Goal: Contribute content: Add original content to the website for others to see

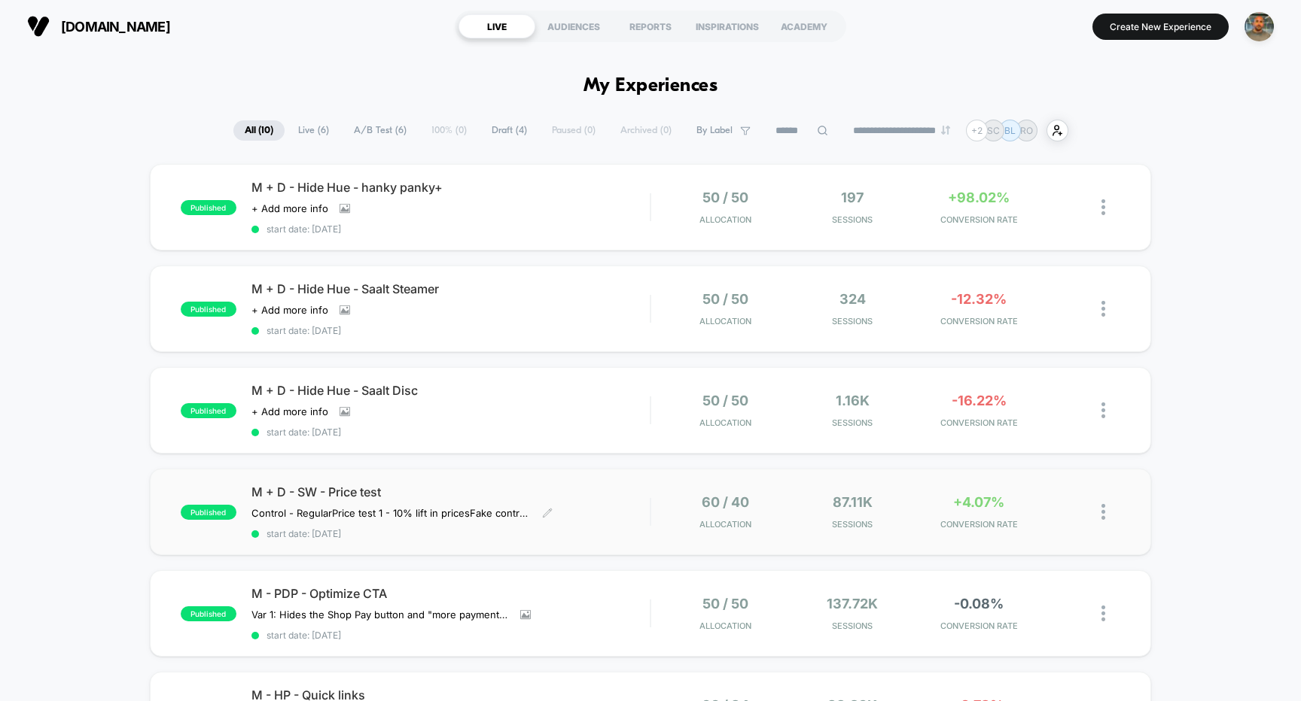
click at [646, 489] on span "M + D - SW - Price test" at bounding box center [450, 492] width 399 height 15
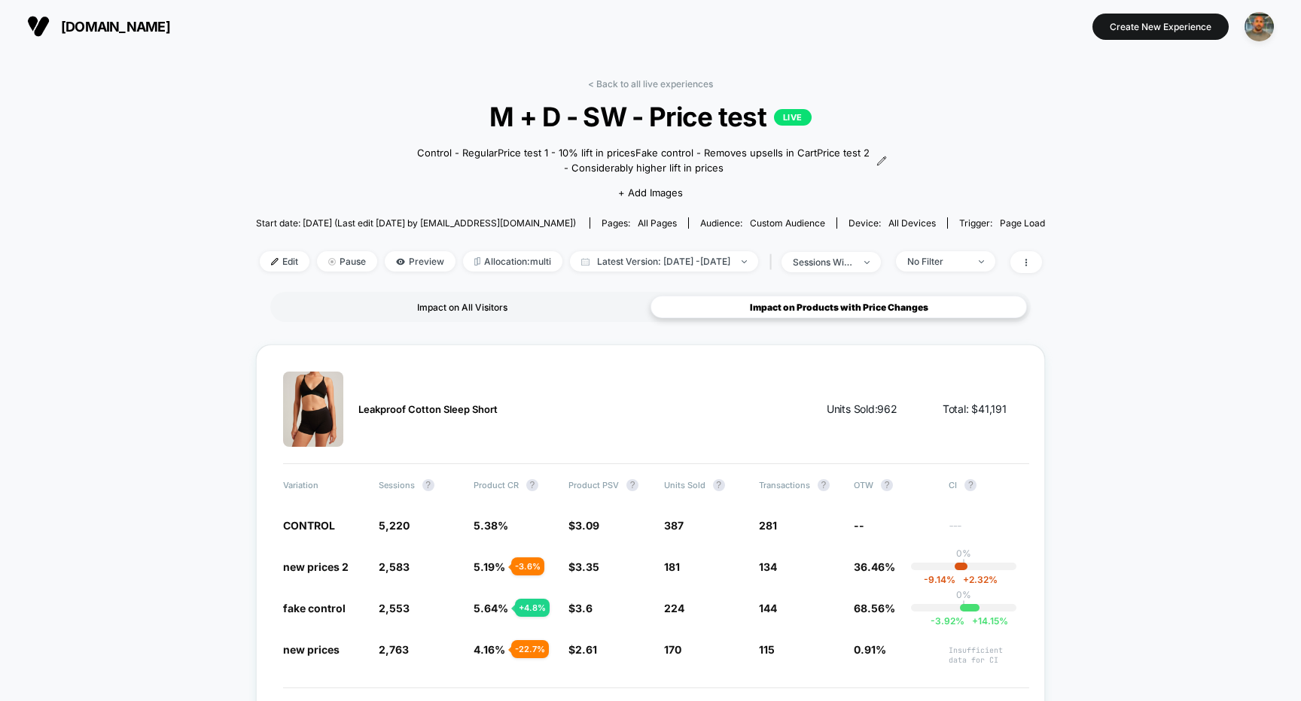
click at [516, 298] on div "Impact on All Visitors" at bounding box center [462, 307] width 376 height 23
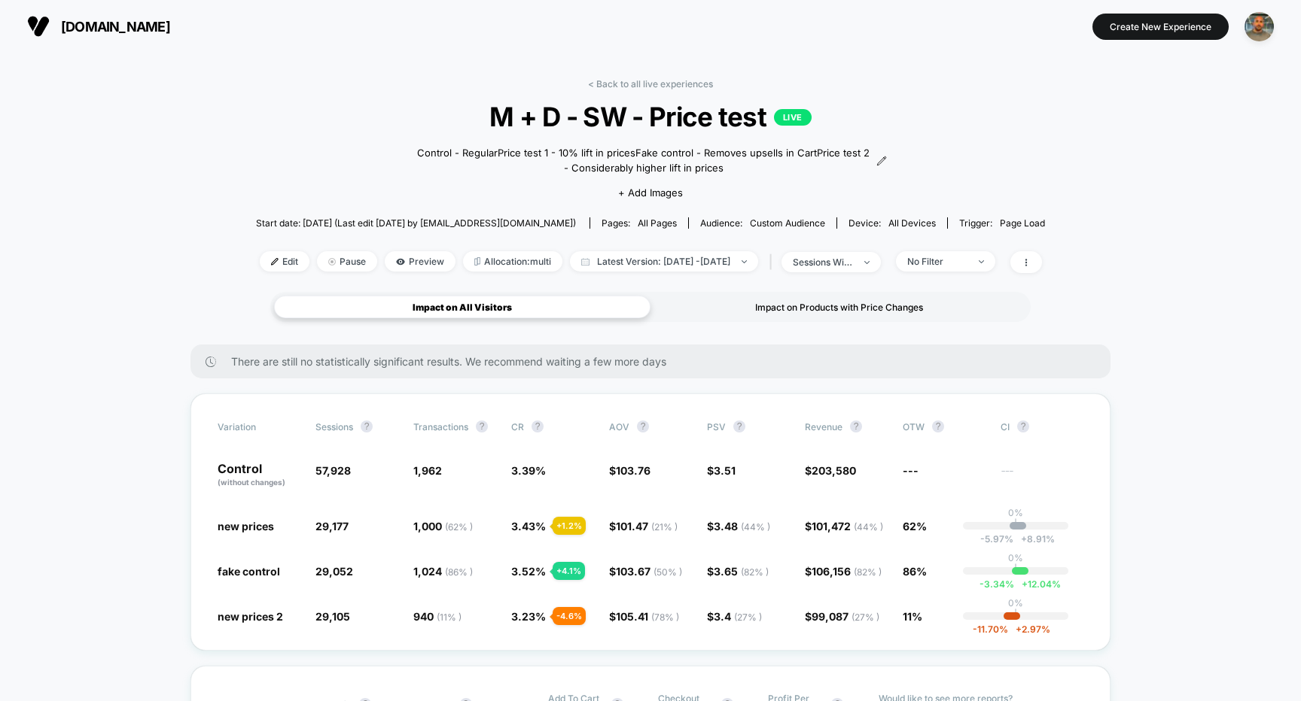
click at [775, 304] on div "Impact on Products with Price Changes" at bounding box center [838, 307] width 376 height 23
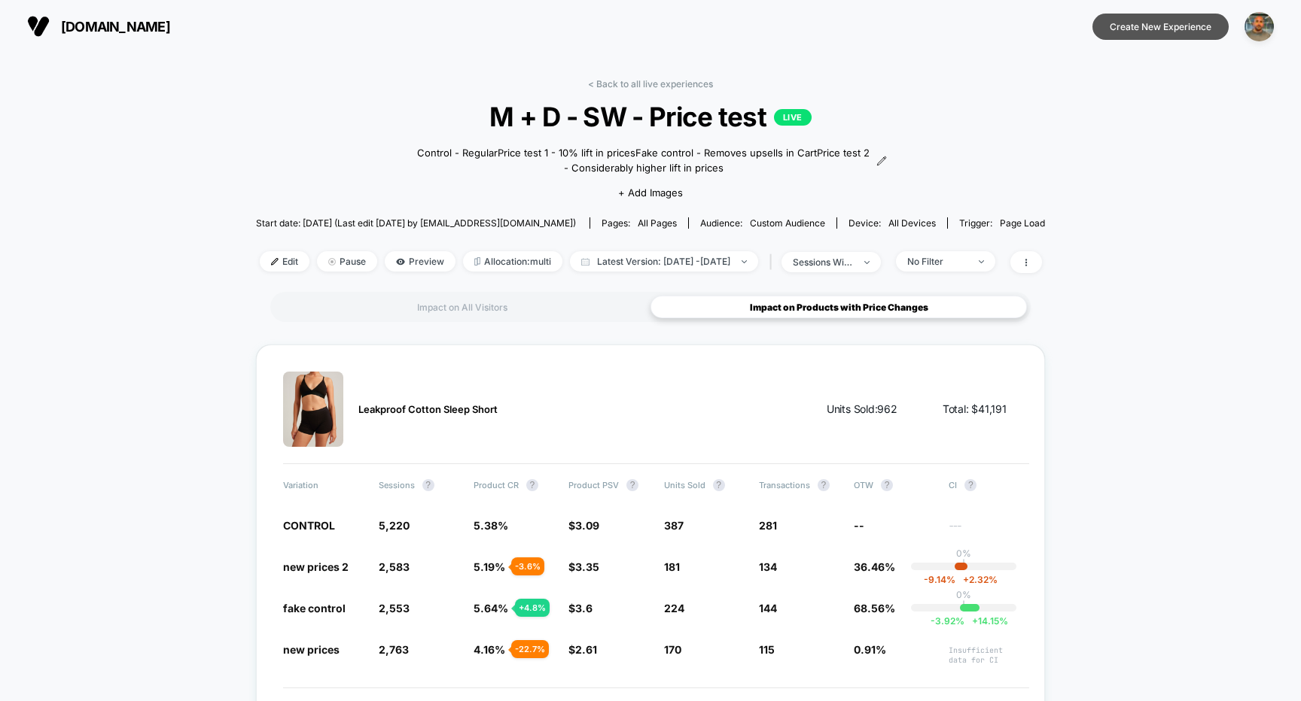
click at [1120, 30] on button "Create New Experience" at bounding box center [1160, 27] width 136 height 26
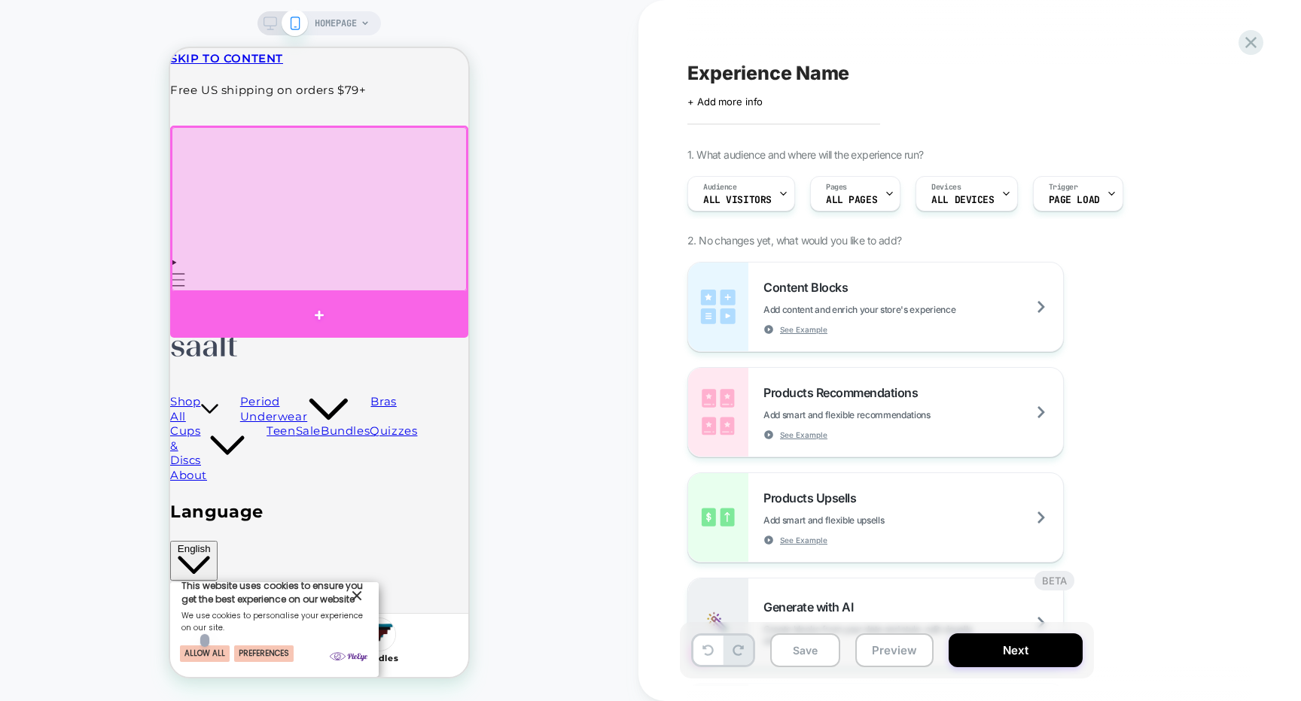
click at [441, 309] on div at bounding box center [319, 315] width 298 height 45
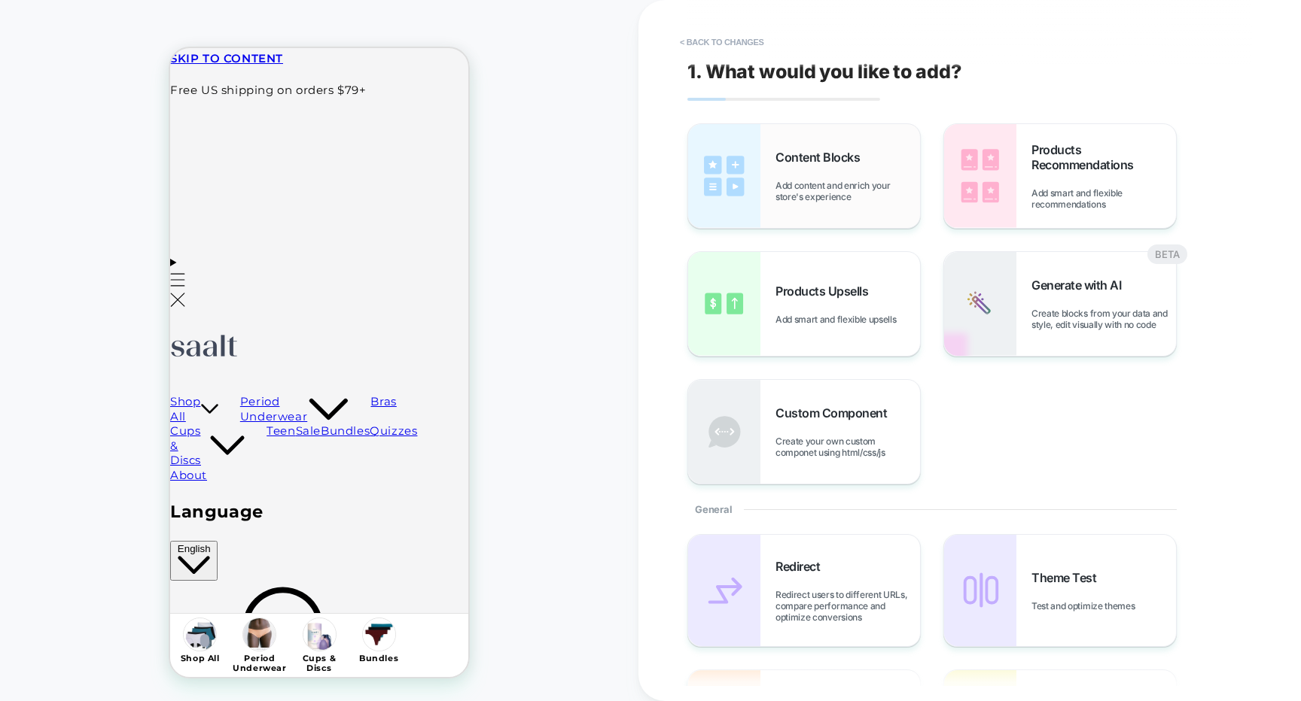
click at [706, 193] on img at bounding box center [724, 176] width 72 height 104
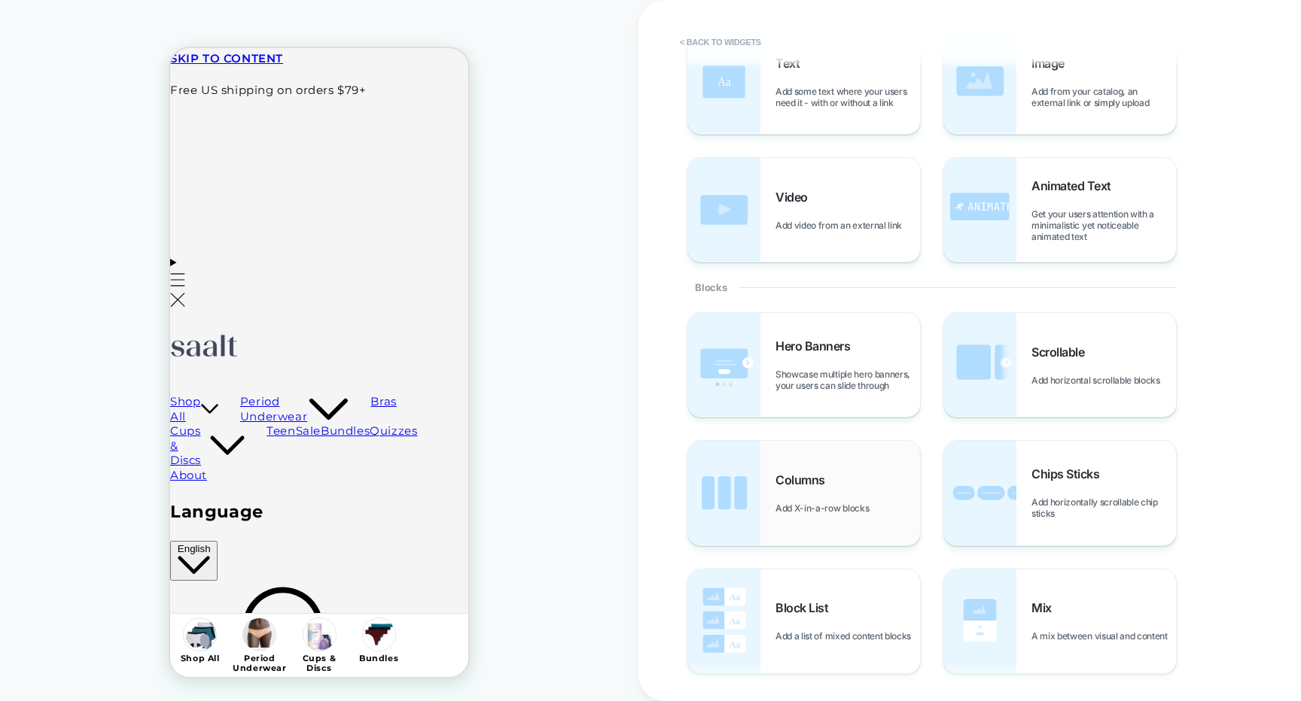
scroll to position [97, 0]
click at [986, 381] on img at bounding box center [980, 362] width 72 height 104
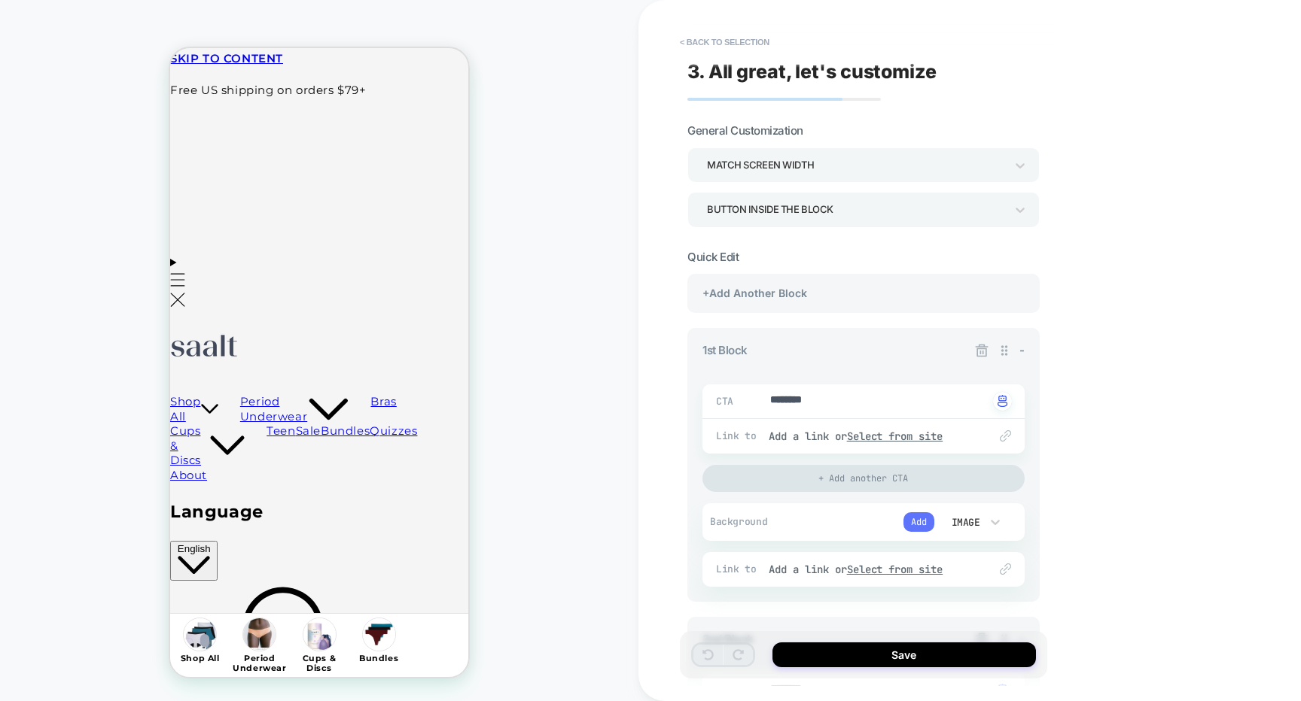
click at [923, 523] on button "Add" at bounding box center [918, 523] width 31 height 20
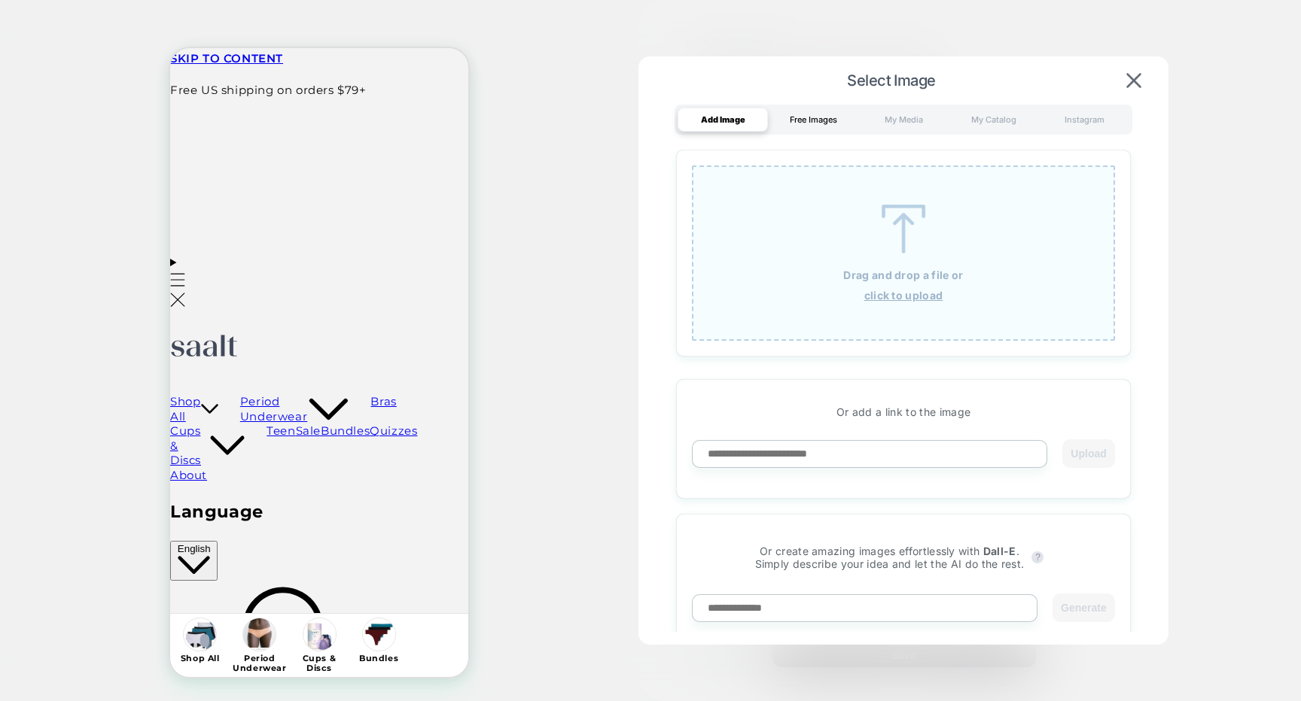
click at [803, 123] on div "Free Images" at bounding box center [813, 120] width 90 height 24
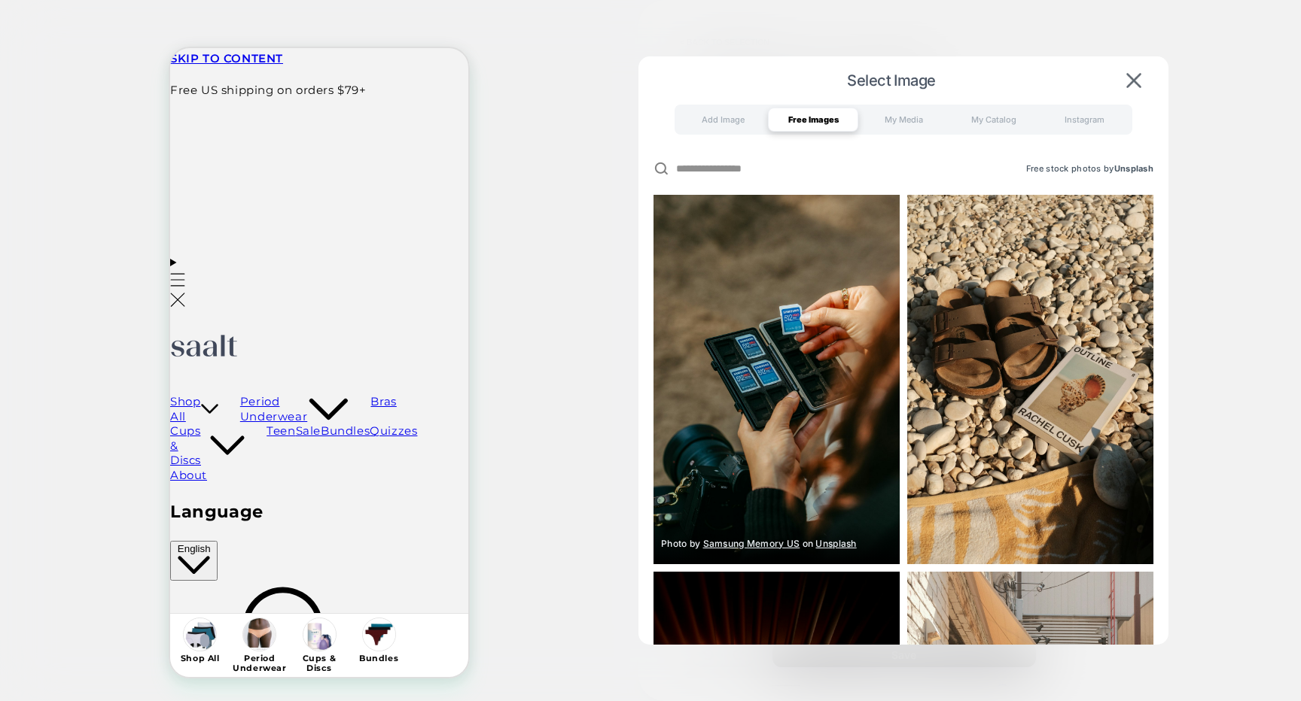
click at [848, 315] on img at bounding box center [776, 380] width 246 height 370
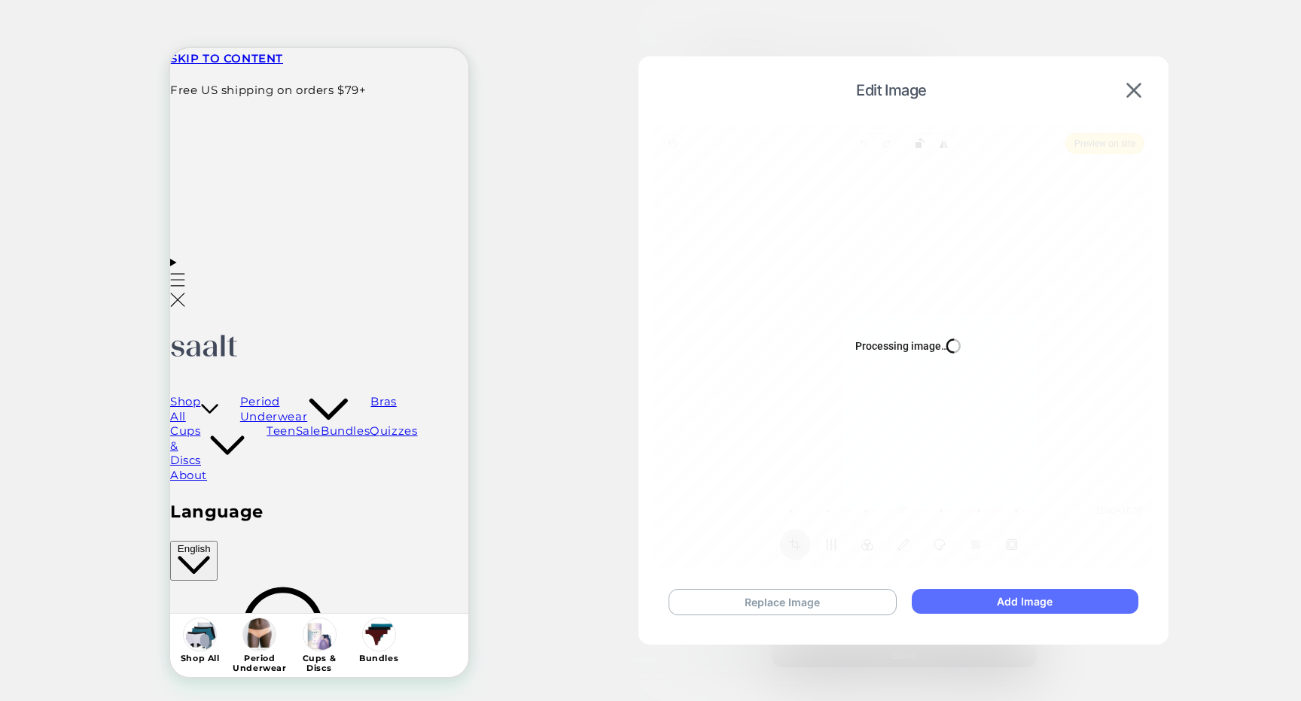
click at [956, 607] on button "Add Image" at bounding box center [1024, 601] width 227 height 25
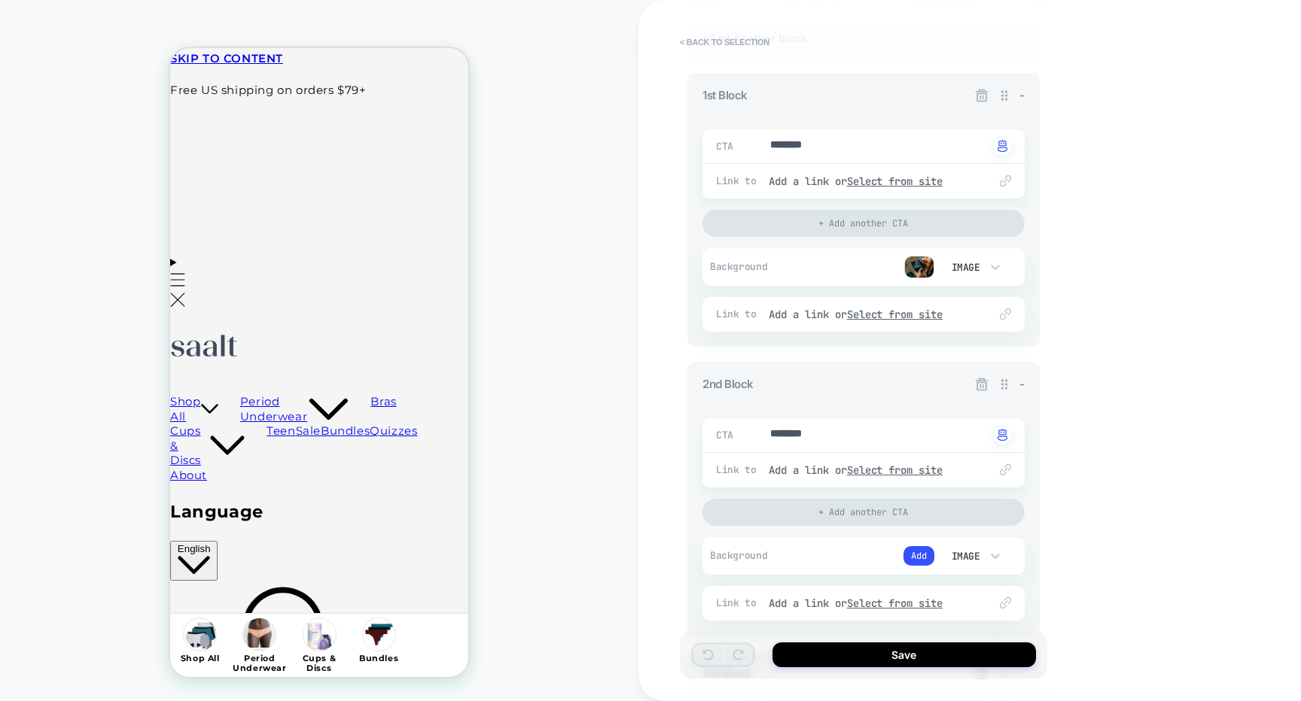
scroll to position [260, 0]
click at [917, 552] on button "Add" at bounding box center [918, 551] width 31 height 20
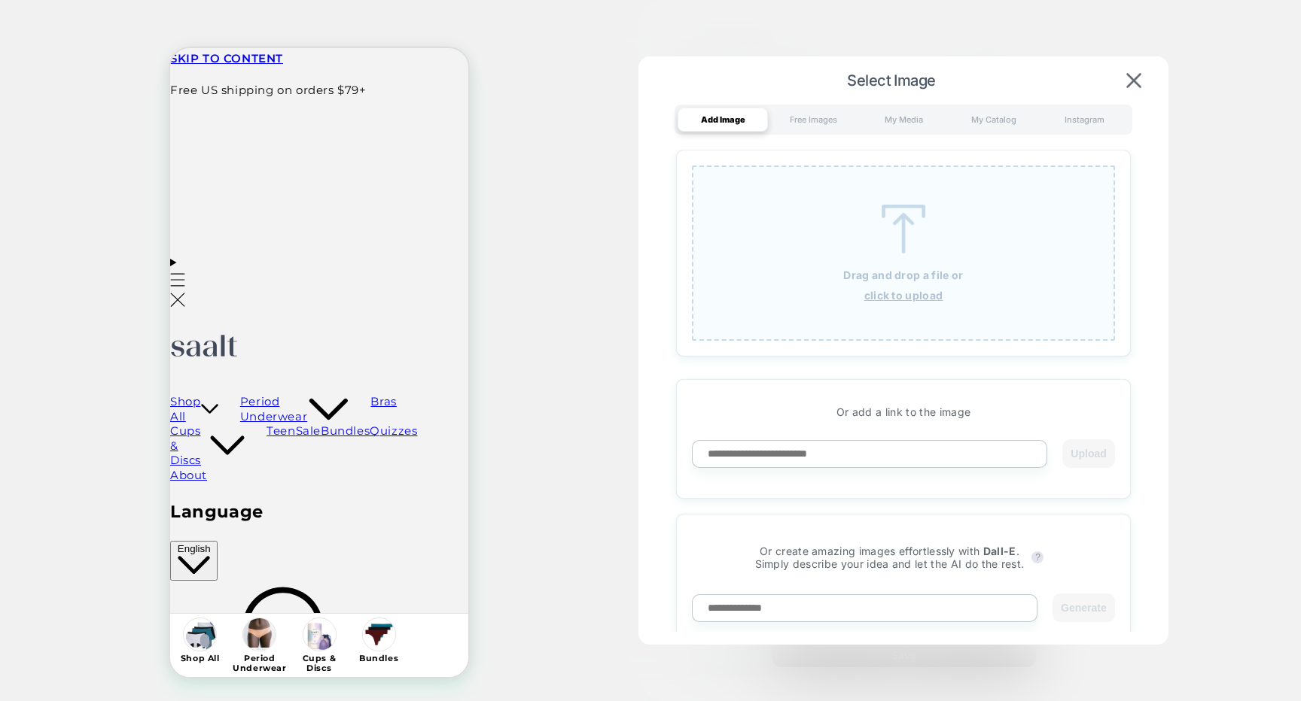
click at [912, 249] on img at bounding box center [903, 229] width 68 height 49
click at [834, 118] on div "Free Images" at bounding box center [813, 120] width 90 height 24
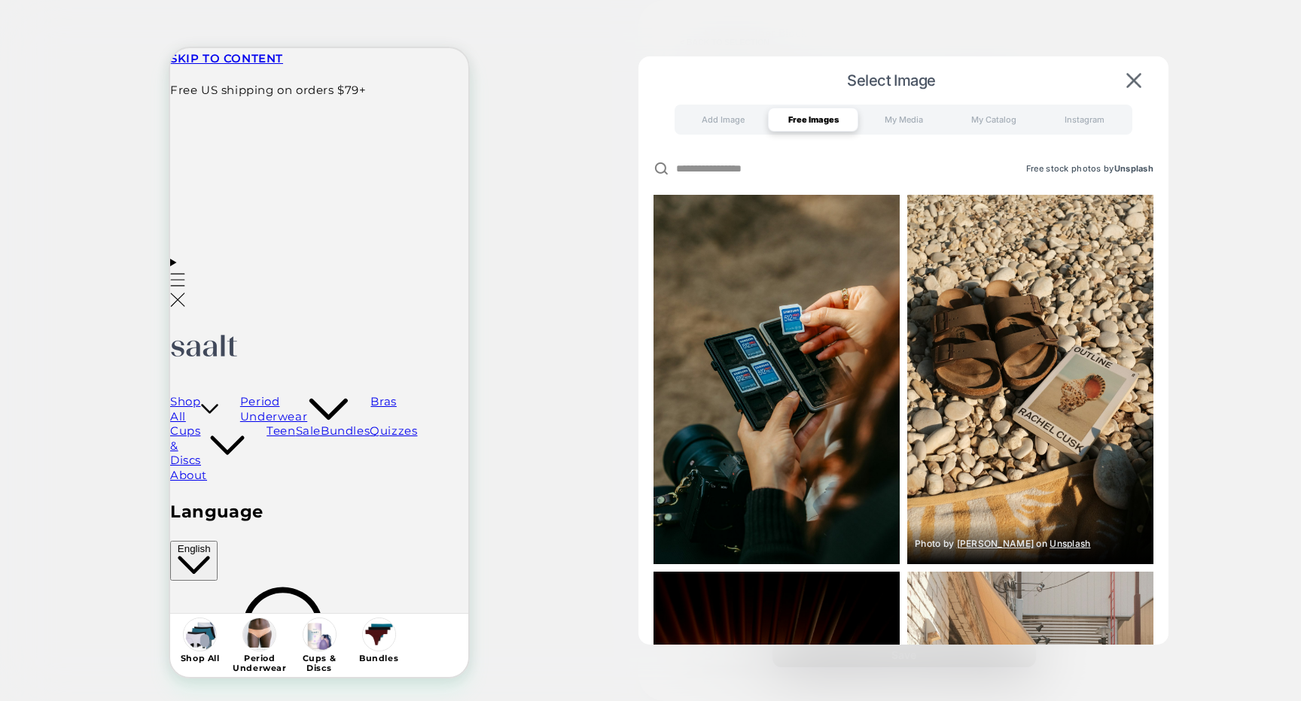
click at [1018, 316] on img at bounding box center [1030, 380] width 246 height 370
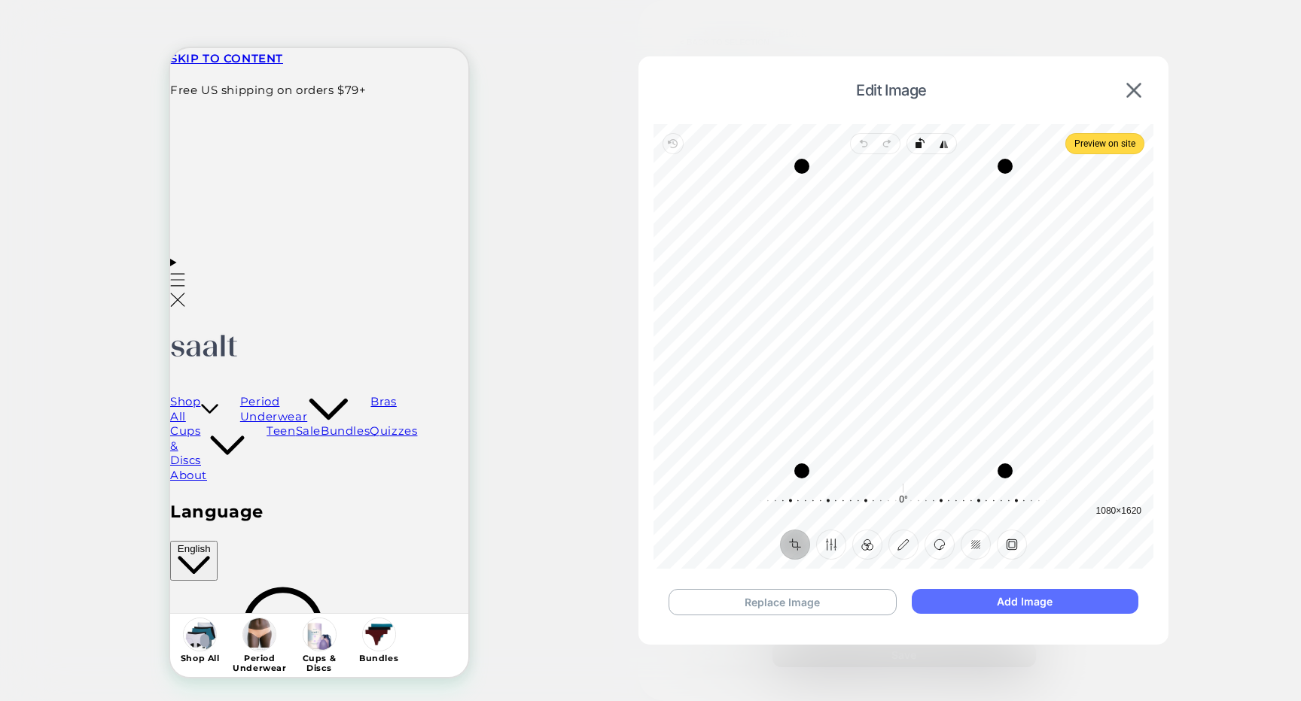
click at [1014, 600] on button "Add Image" at bounding box center [1024, 601] width 227 height 25
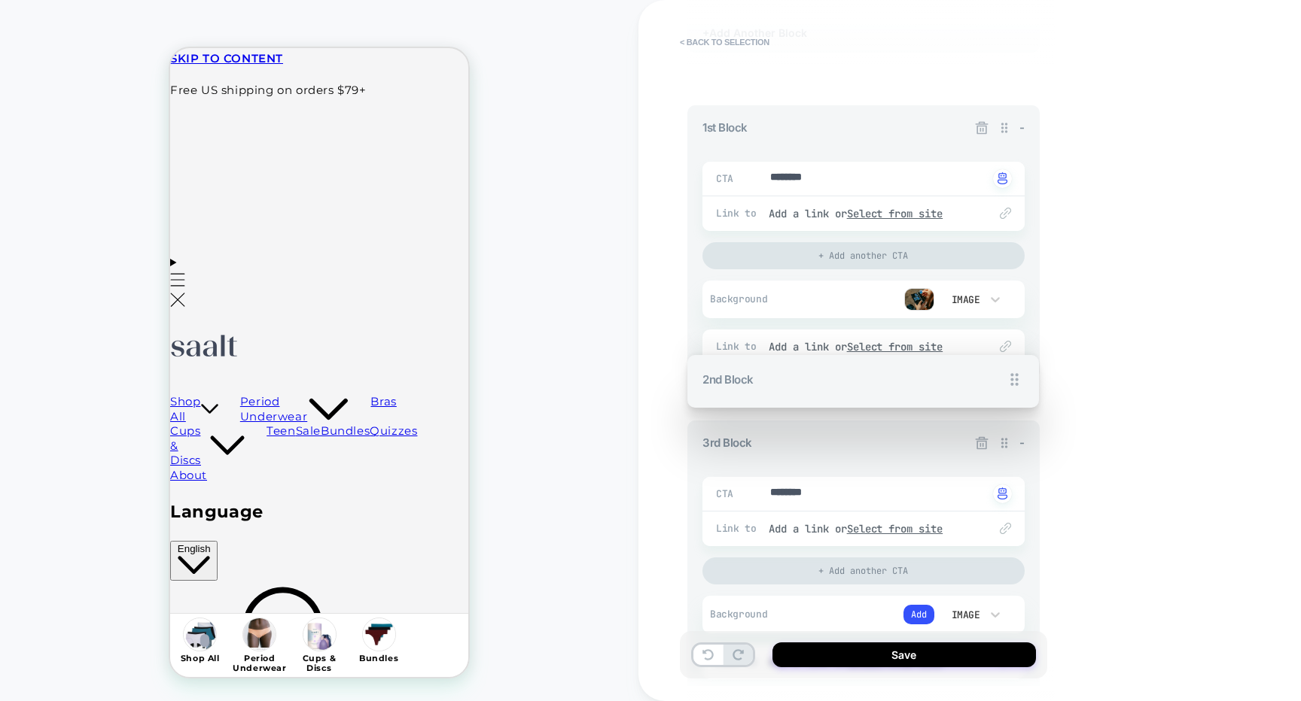
drag, startPoint x: 1003, startPoint y: 376, endPoint x: 965, endPoint y: 158, distance: 221.6
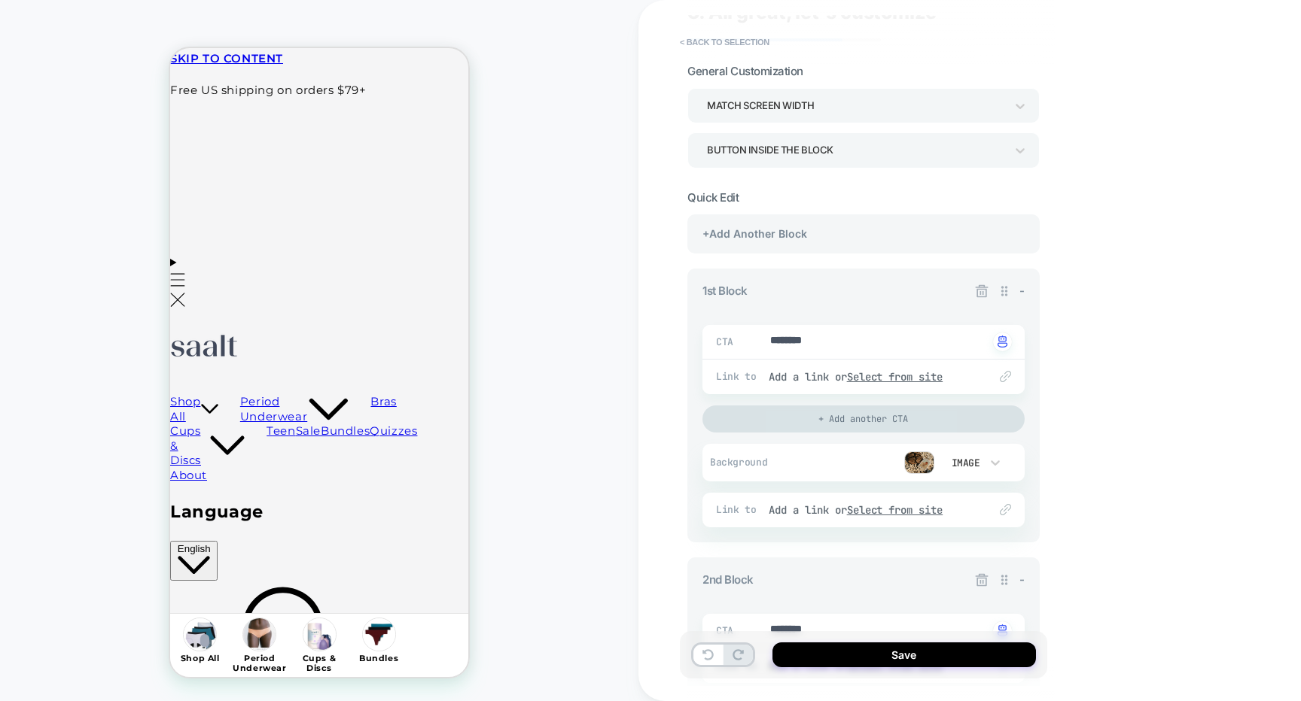
scroll to position [58, 0]
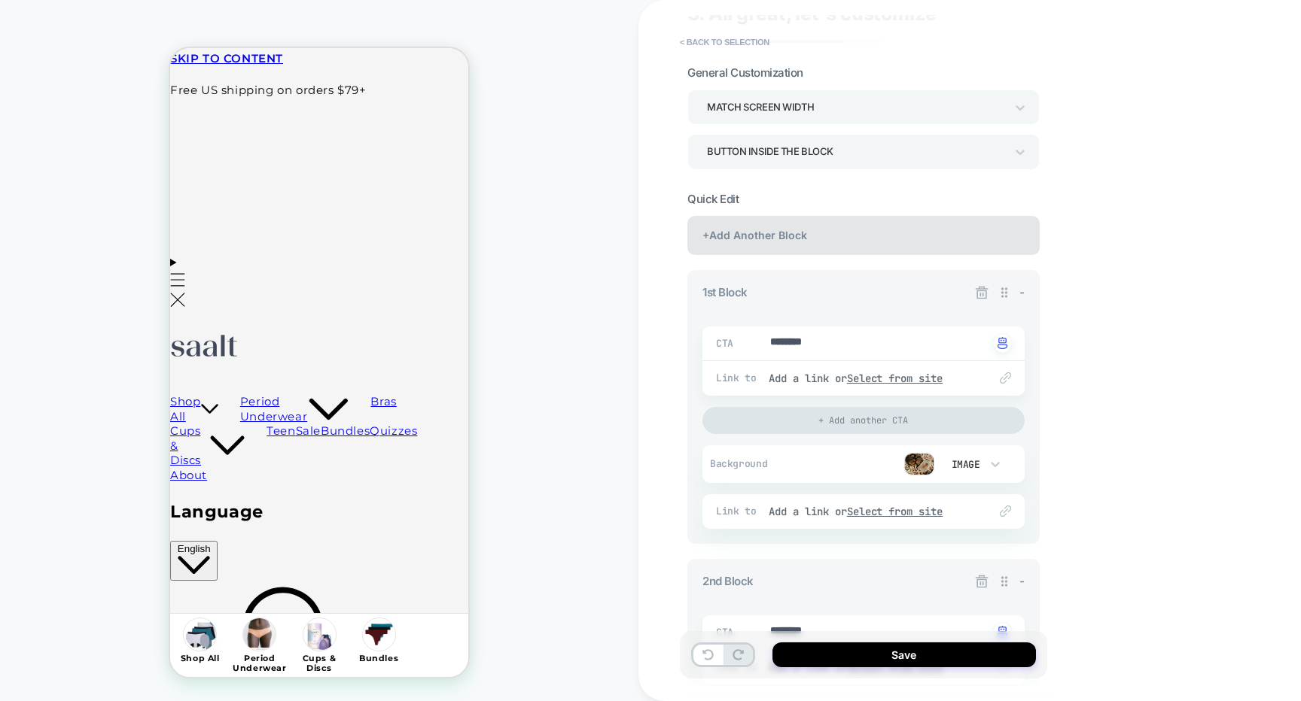
click at [915, 228] on div "+Add Another Block" at bounding box center [863, 235] width 352 height 39
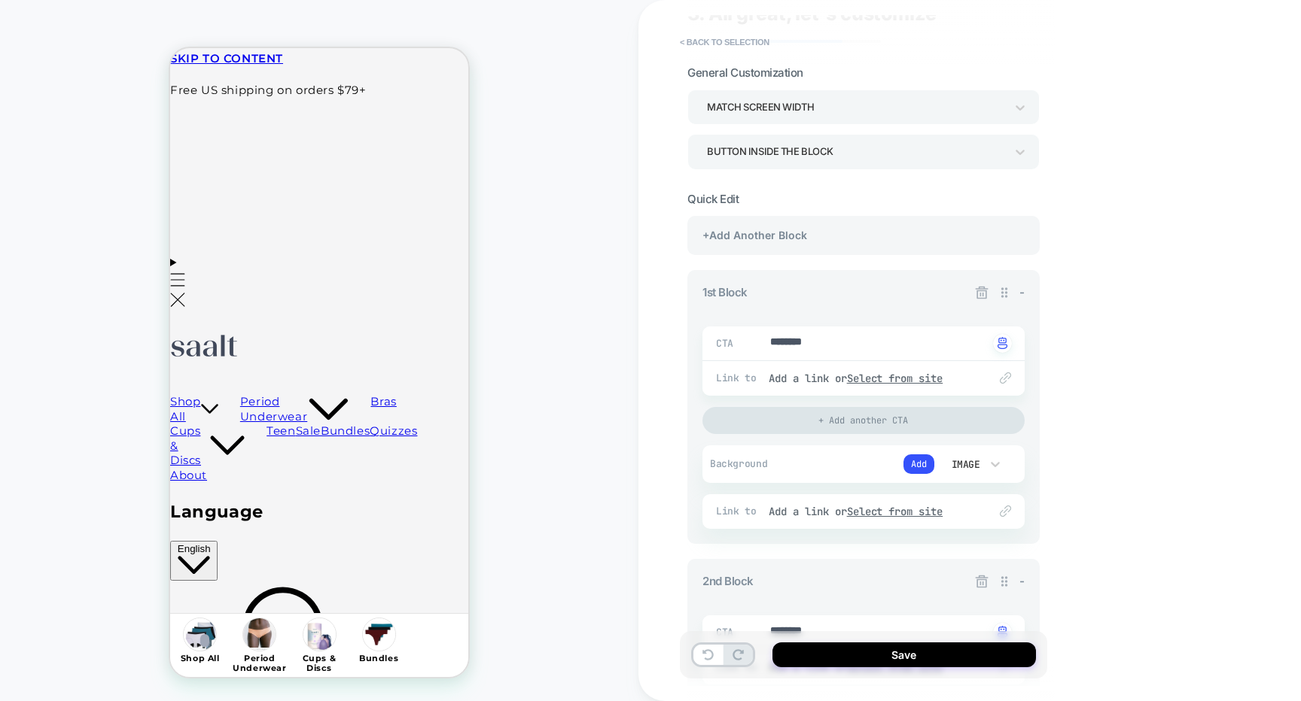
scroll to position [0, 376]
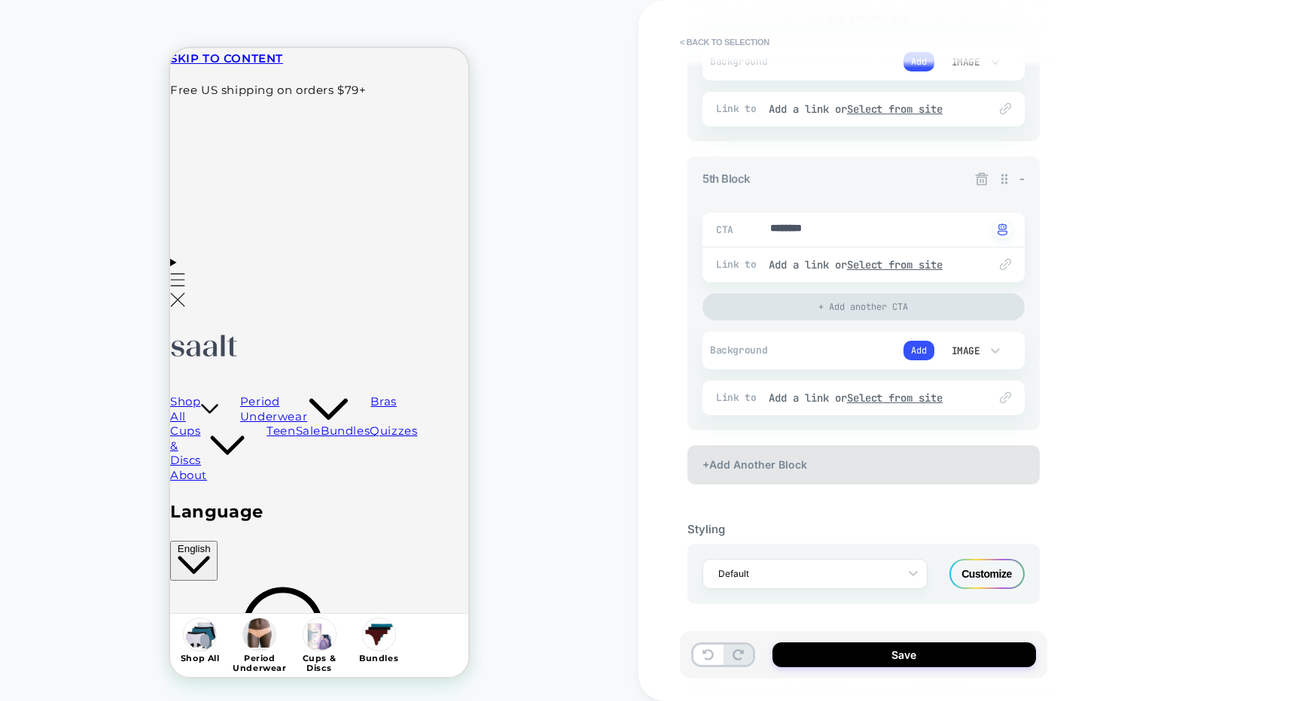
click at [846, 458] on div "+Add Another Block" at bounding box center [863, 465] width 352 height 39
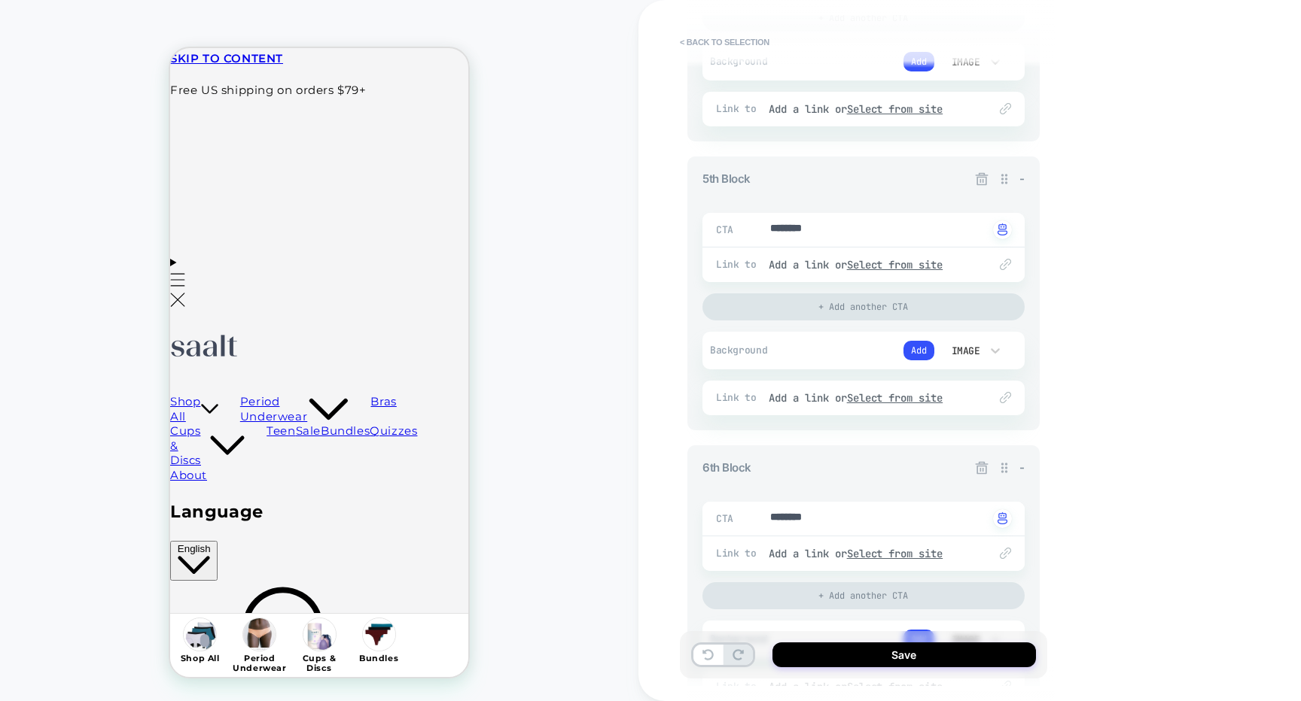
type textarea "*"
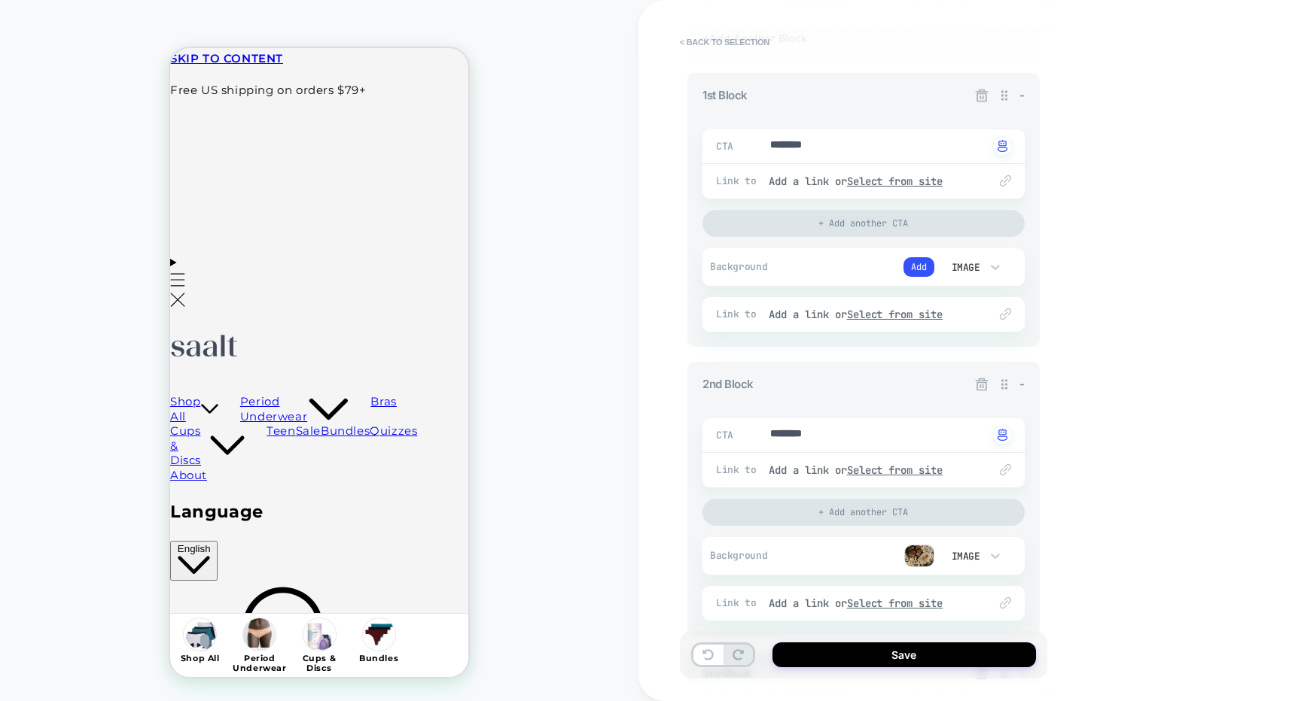
scroll to position [0, 0]
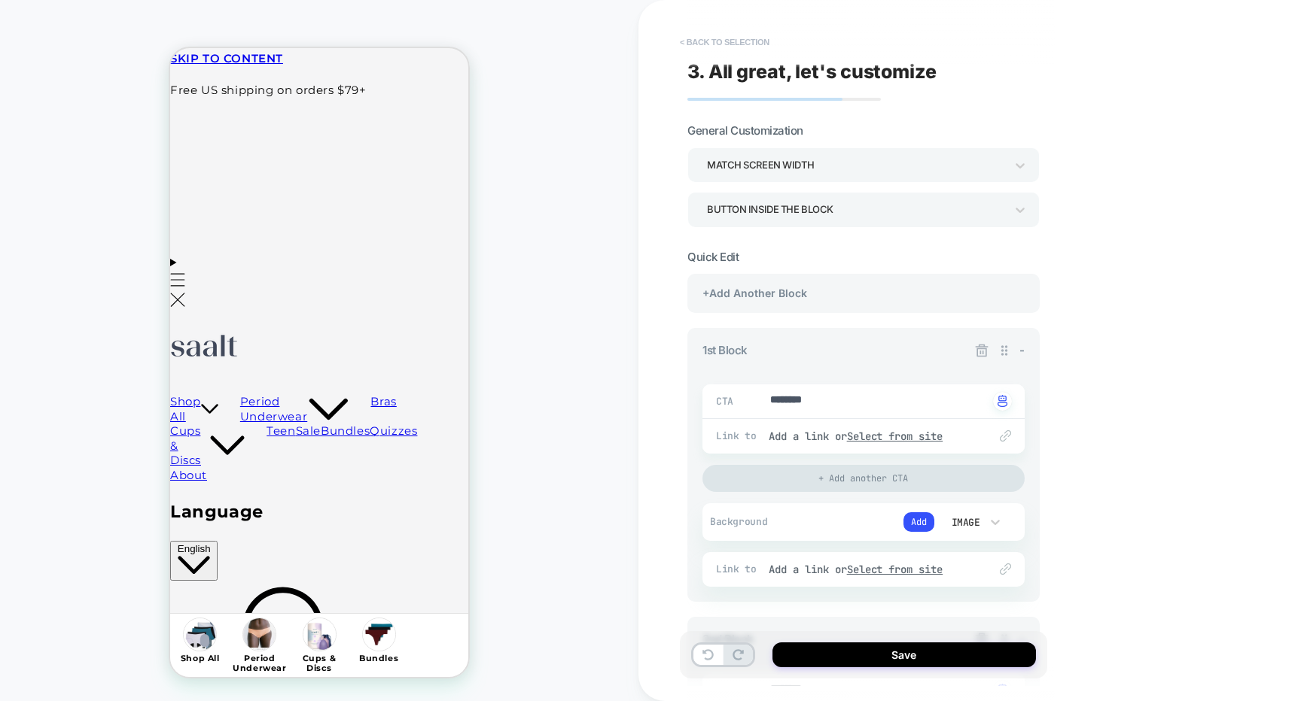
click at [738, 44] on button "< Back to selection" at bounding box center [724, 42] width 105 height 24
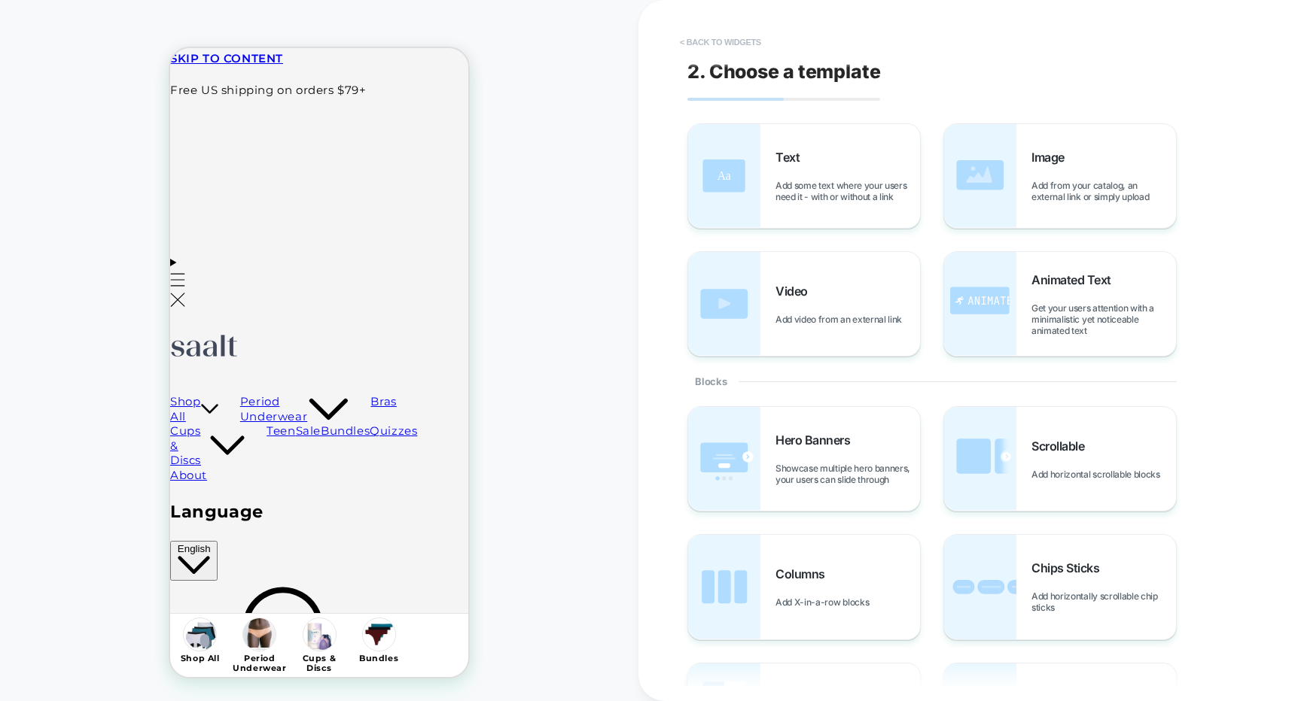
click at [729, 39] on button "< Back to widgets" at bounding box center [720, 42] width 96 height 24
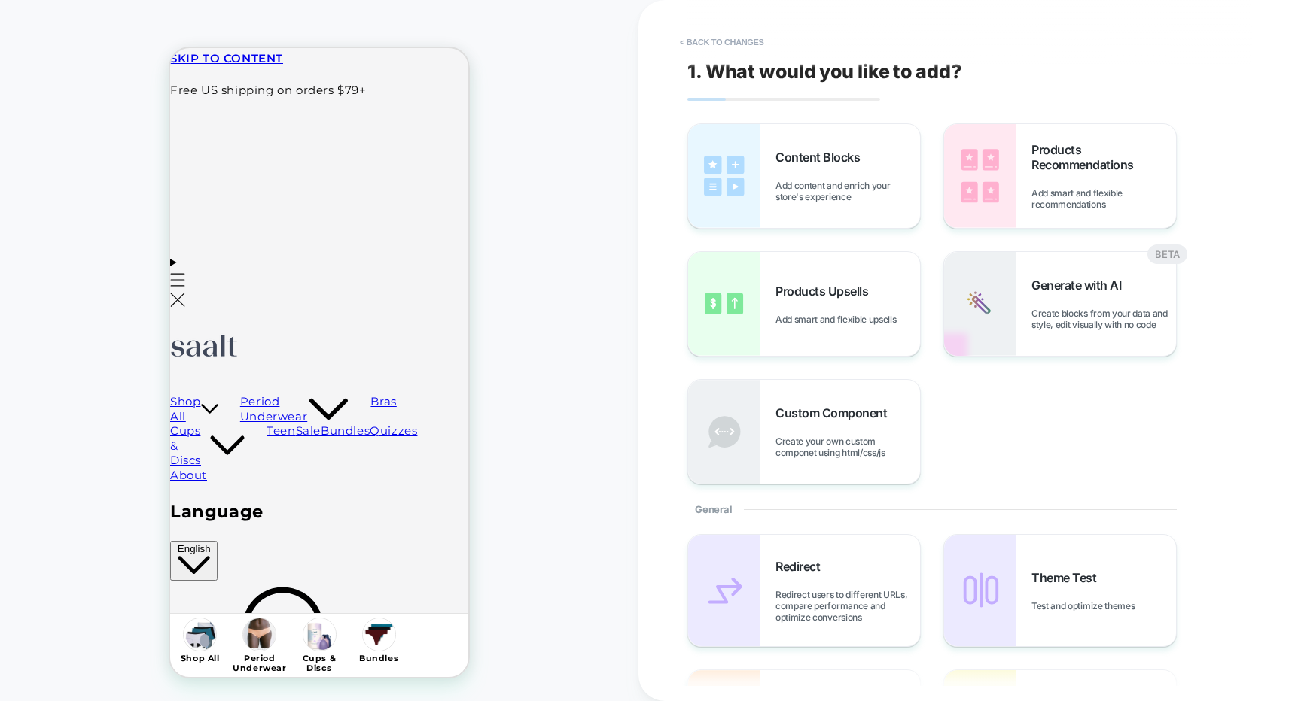
click at [729, 39] on button "< Back to changes" at bounding box center [721, 42] width 99 height 24
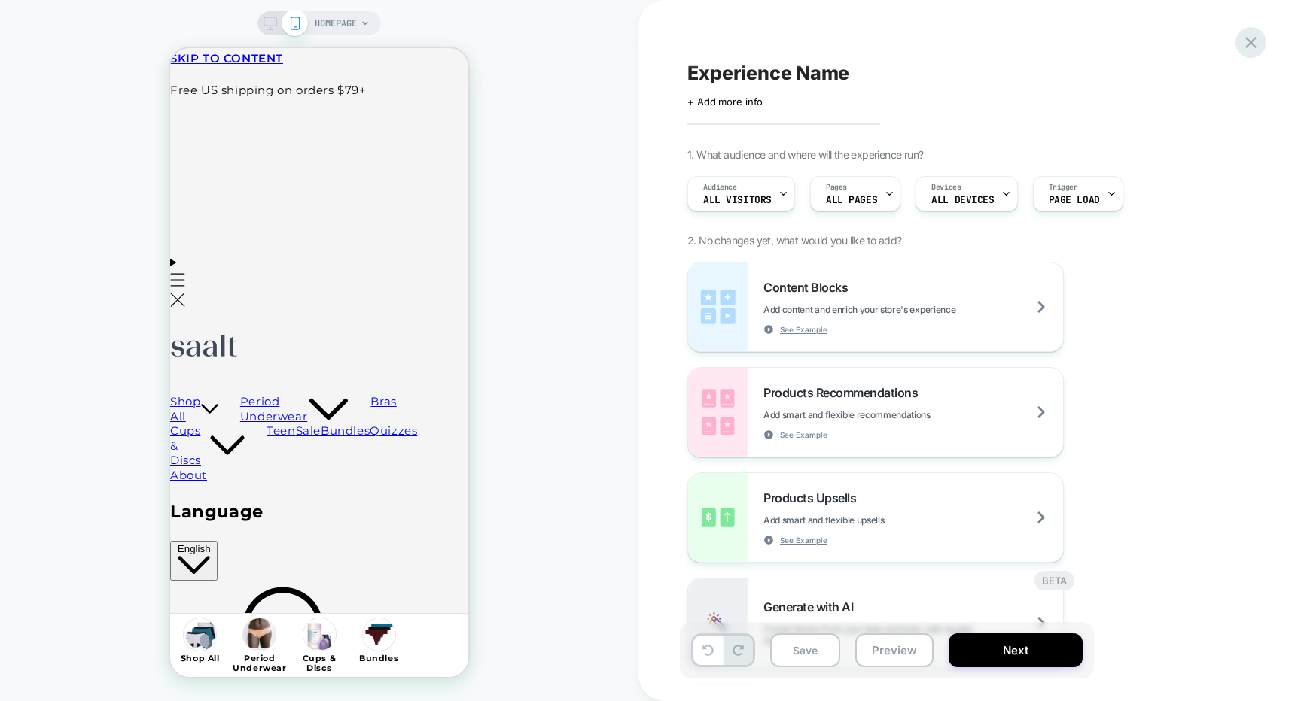
click at [1258, 41] on icon at bounding box center [1250, 42] width 20 height 20
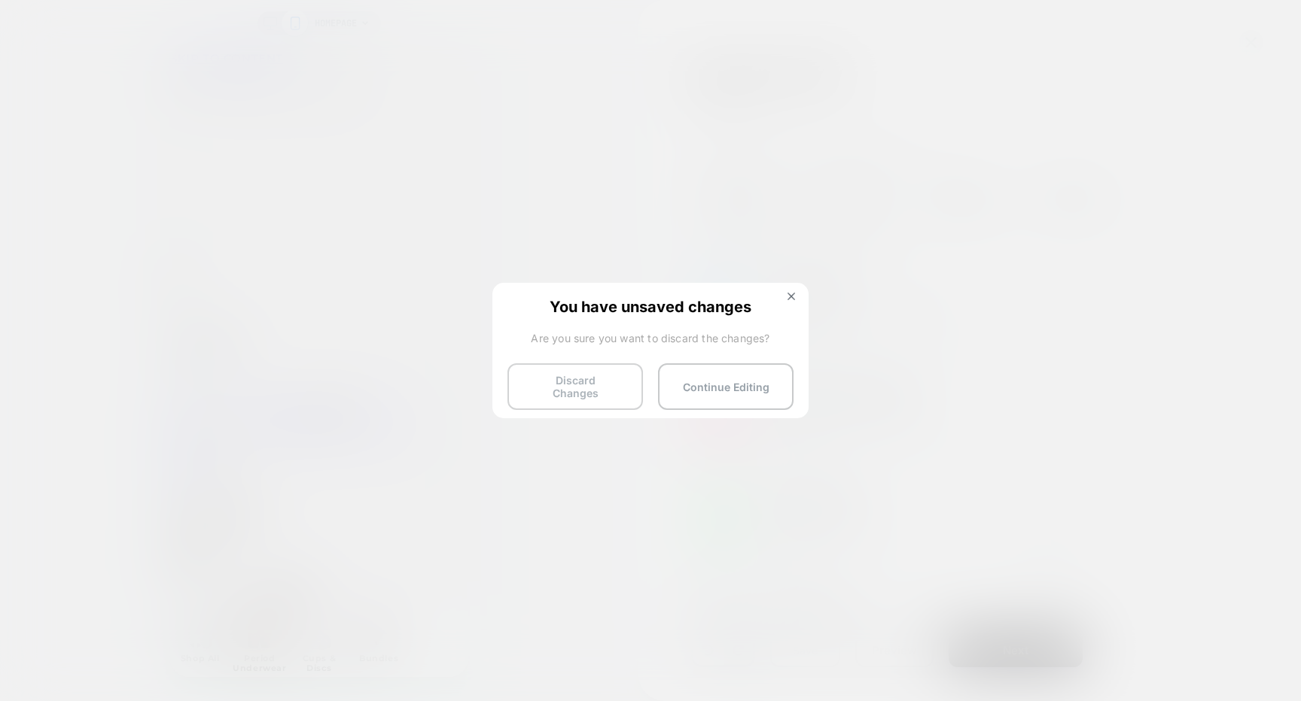
click at [621, 376] on button "Discard Changes" at bounding box center [574, 387] width 135 height 47
